Goal: Find specific page/section: Find specific page/section

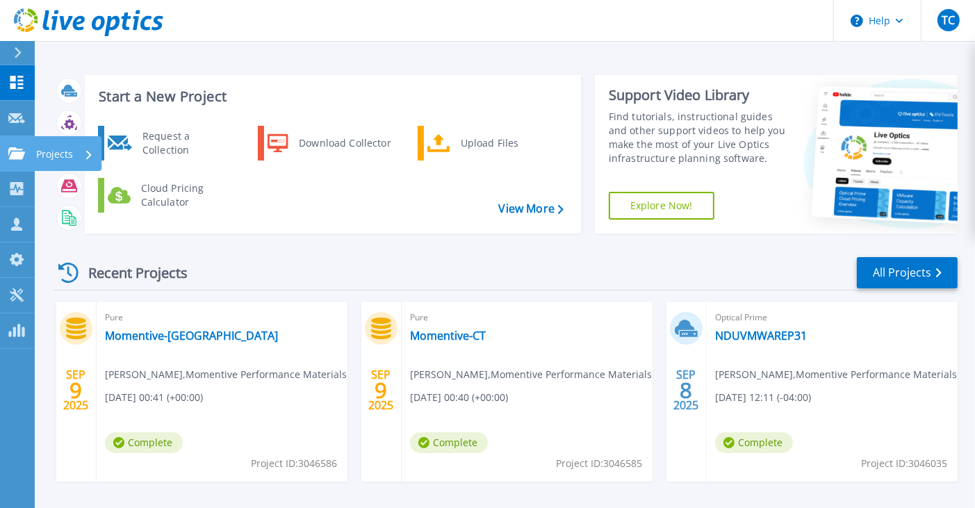
click at [9, 151] on icon at bounding box center [16, 153] width 17 height 12
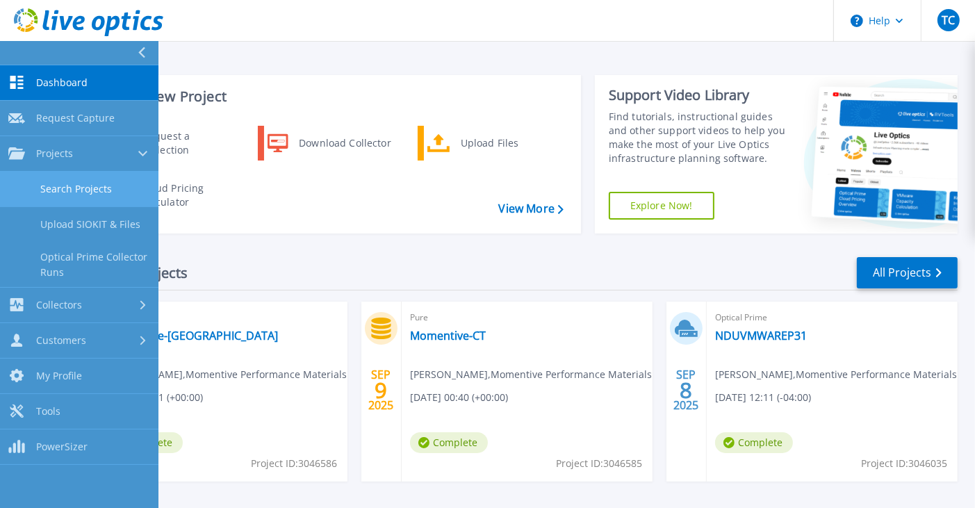
click at [89, 183] on link "Search Projects" at bounding box center [79, 189] width 158 height 35
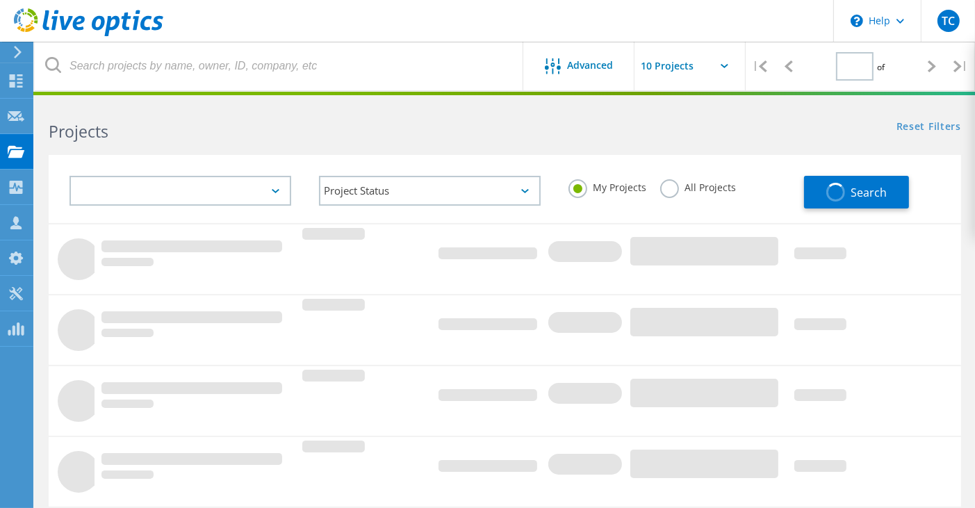
type input "1"
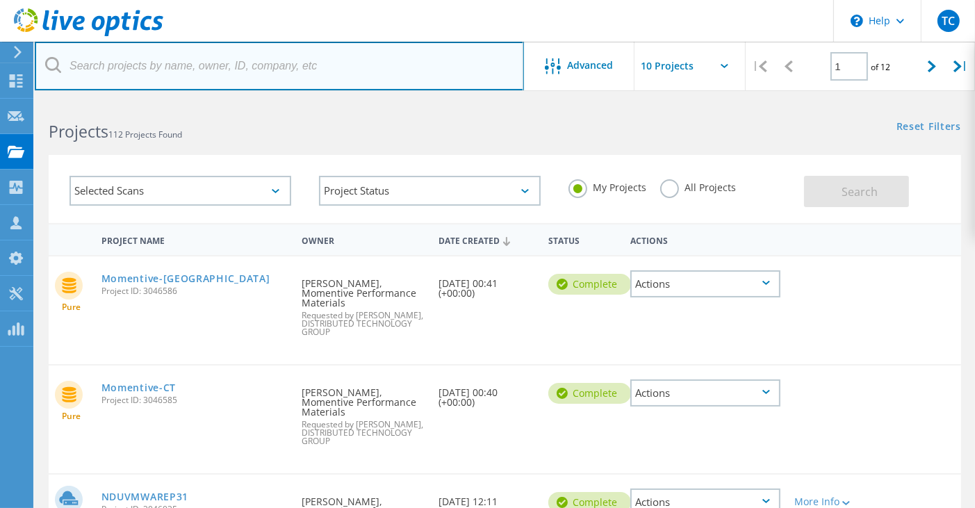
click at [189, 66] on input "text" at bounding box center [279, 66] width 489 height 49
type input "conserve"
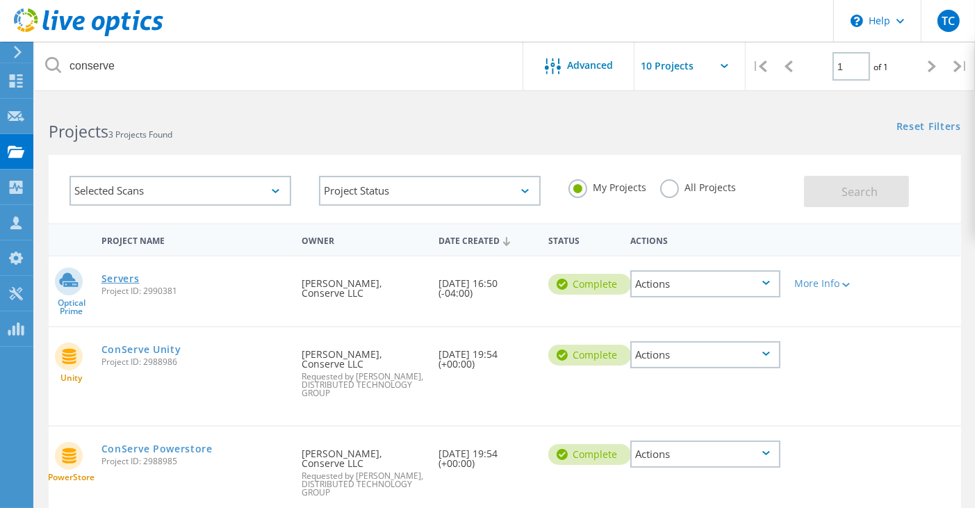
click at [122, 279] on link "Servers" at bounding box center [120, 279] width 38 height 10
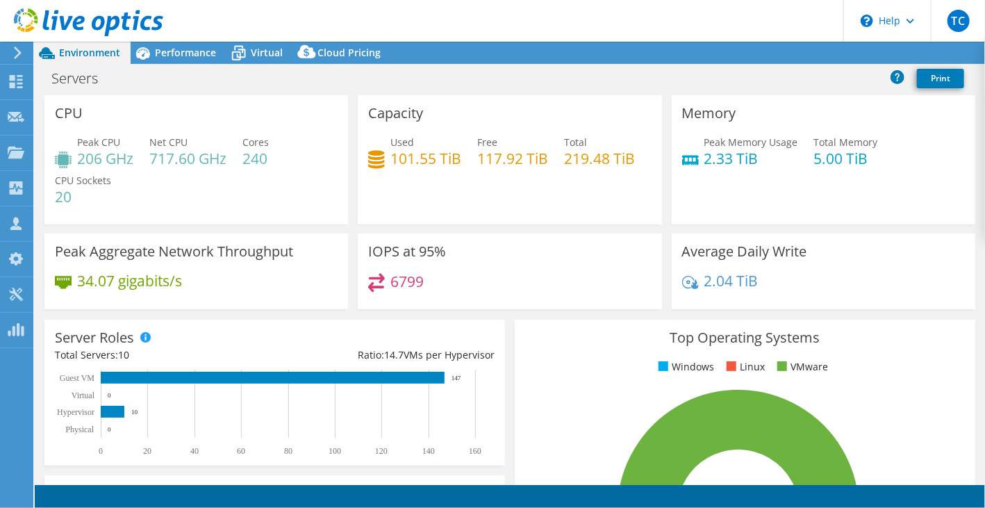
select select "USD"
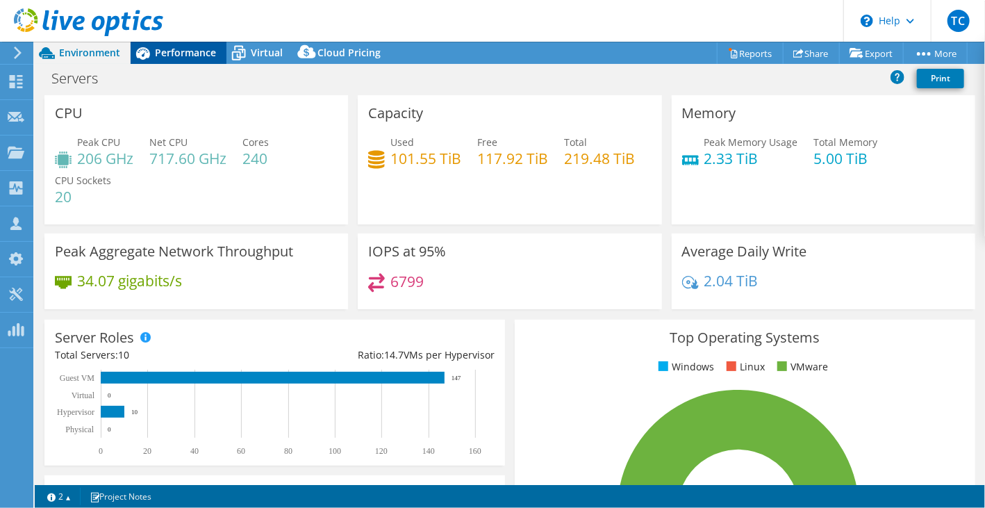
click at [191, 51] on span "Performance" at bounding box center [185, 52] width 61 height 13
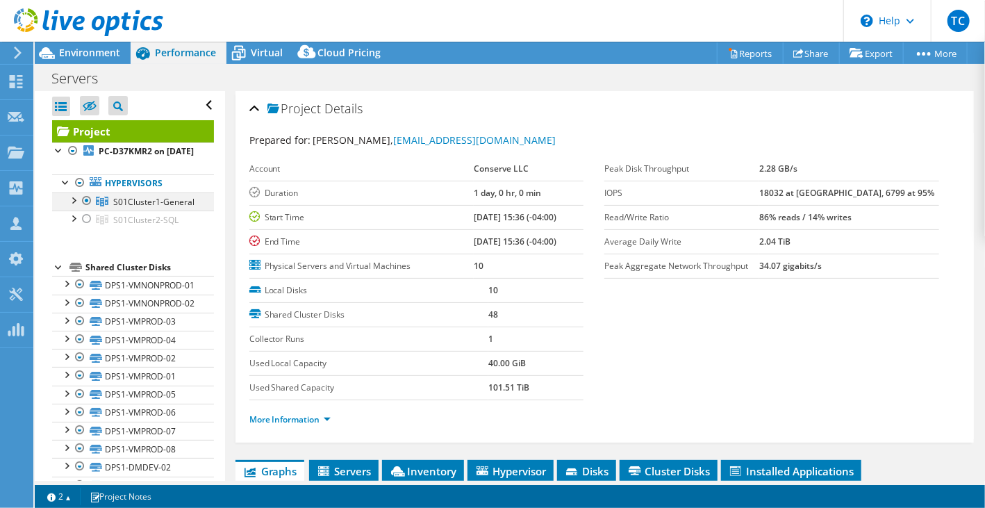
click at [72, 206] on div at bounding box center [73, 199] width 14 height 14
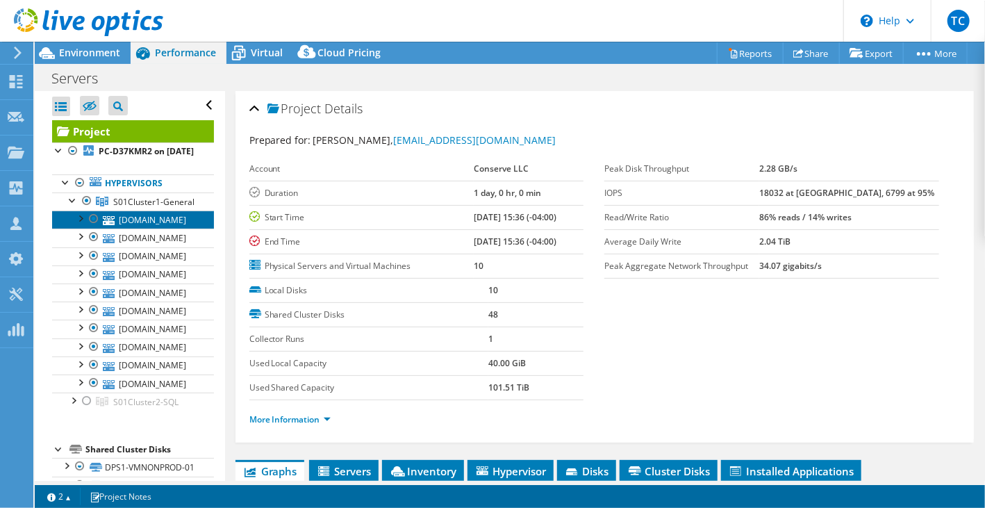
click at [170, 229] on link "[DOMAIN_NAME]" at bounding box center [133, 220] width 162 height 18
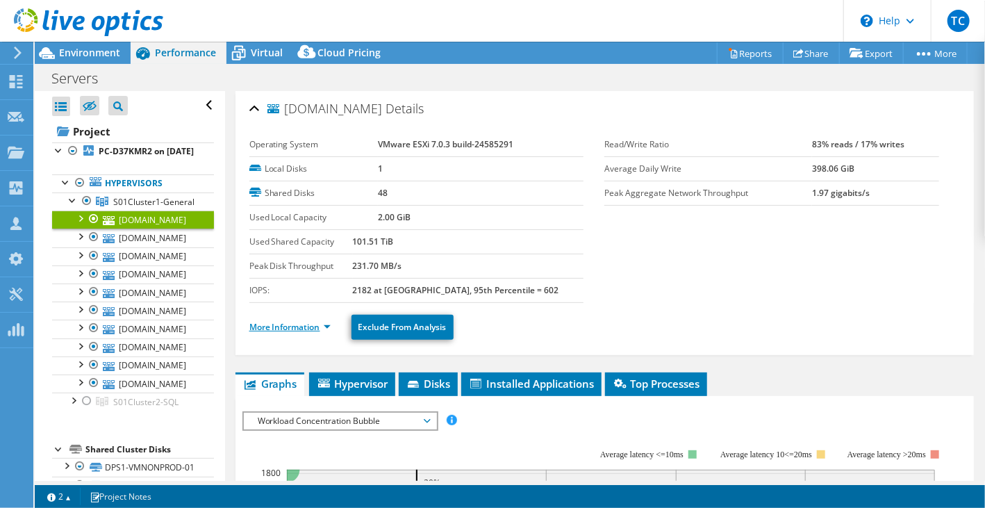
click at [286, 321] on link "More Information" at bounding box center [289, 327] width 81 height 12
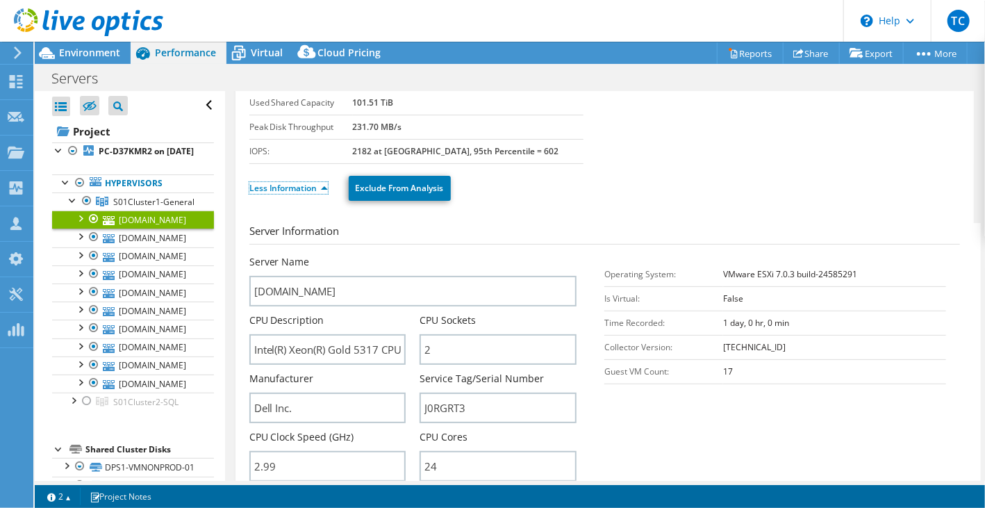
scroll to position [208, 0]
